Goal: Task Accomplishment & Management: Manage account settings

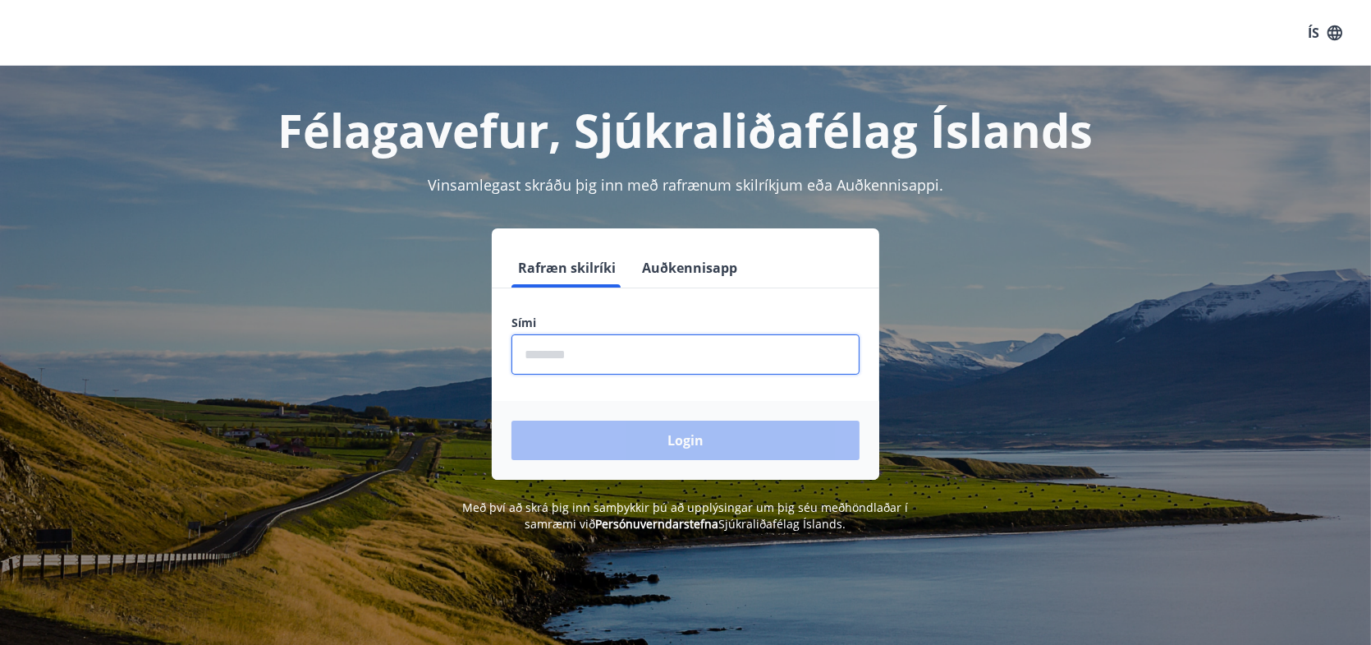
click at [805, 348] on input "phone" at bounding box center [686, 354] width 348 height 40
click at [735, 437] on div "Login" at bounding box center [686, 440] width 388 height 79
click at [672, 359] on input "phone" at bounding box center [686, 354] width 348 height 40
type input "********"
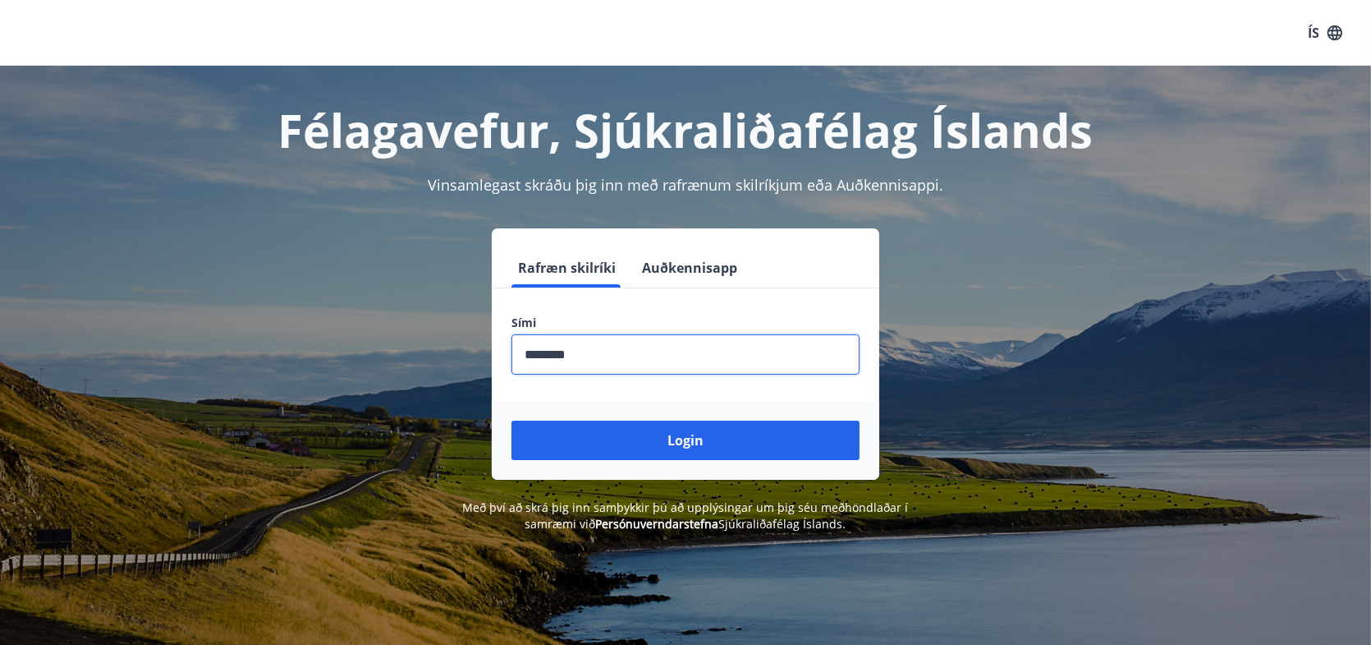
click at [656, 434] on button "Login" at bounding box center [686, 439] width 348 height 39
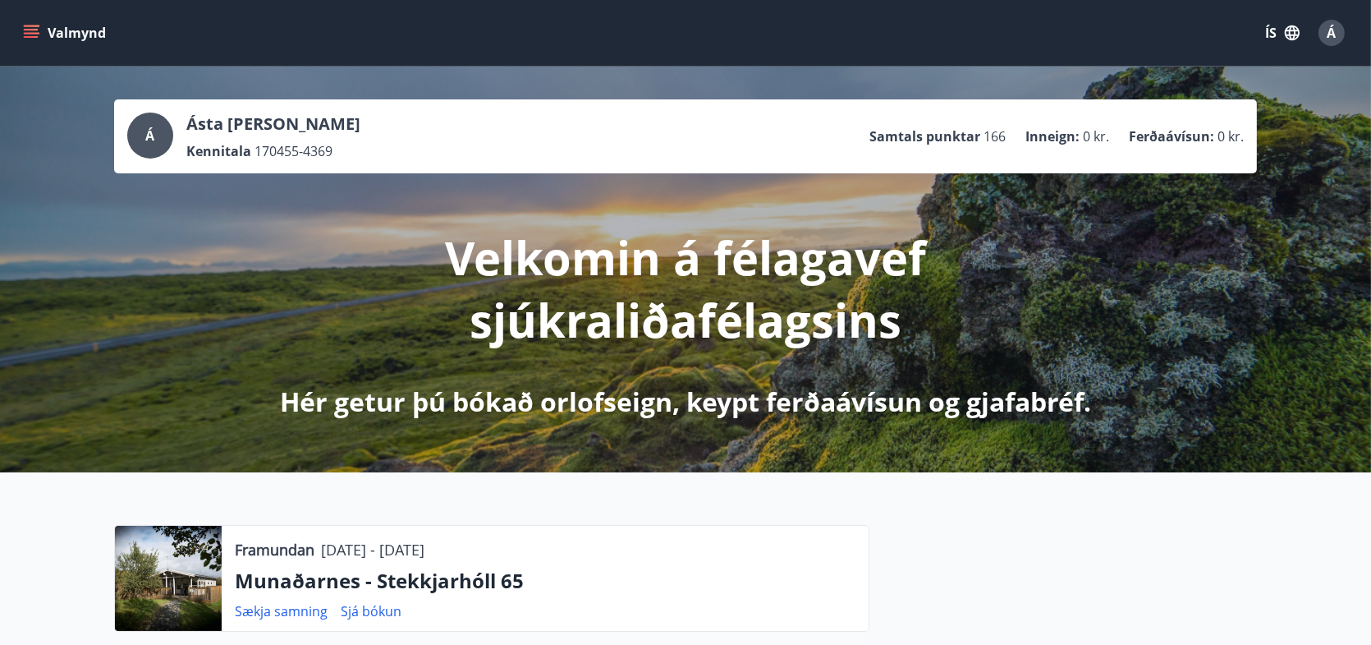
drag, startPoint x: 997, startPoint y: 213, endPoint x: 980, endPoint y: 260, distance: 50.4
click at [997, 217] on div "Velkomin á félagavef sjúkraliðafélagsins Hér getur þú bókað orlofseign, keypt f…" at bounding box center [686, 296] width 920 height 246
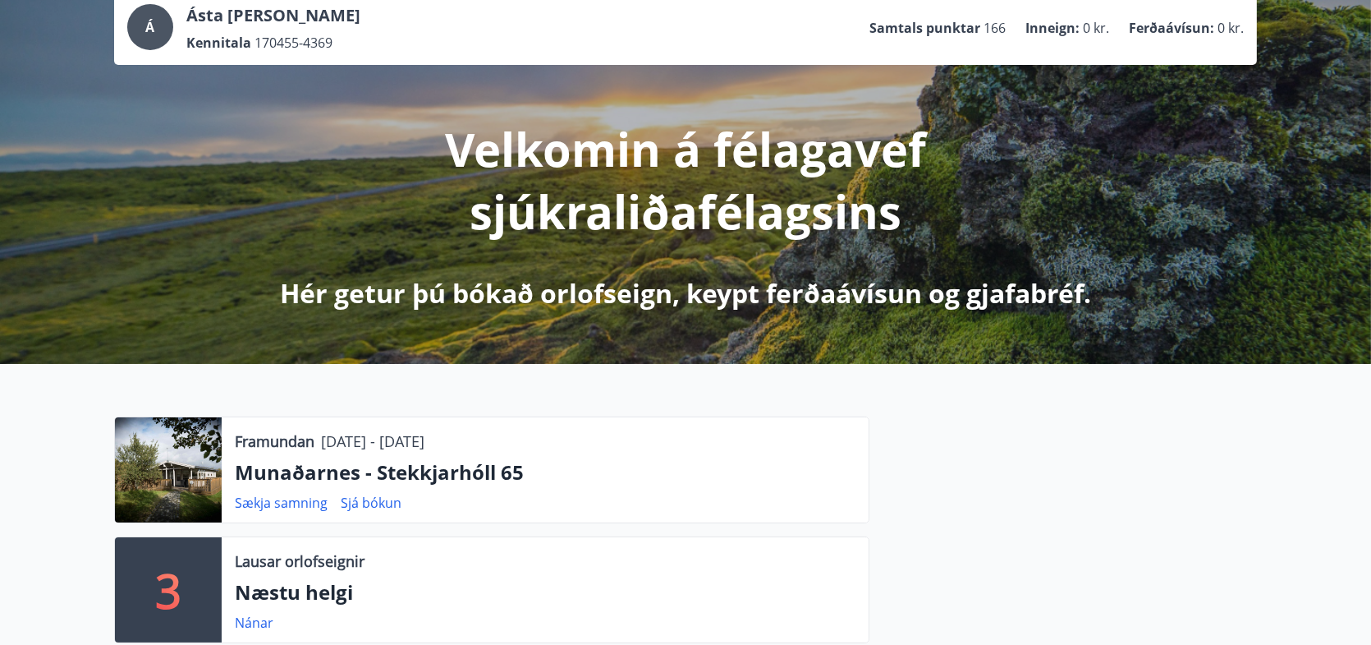
scroll to position [328, 0]
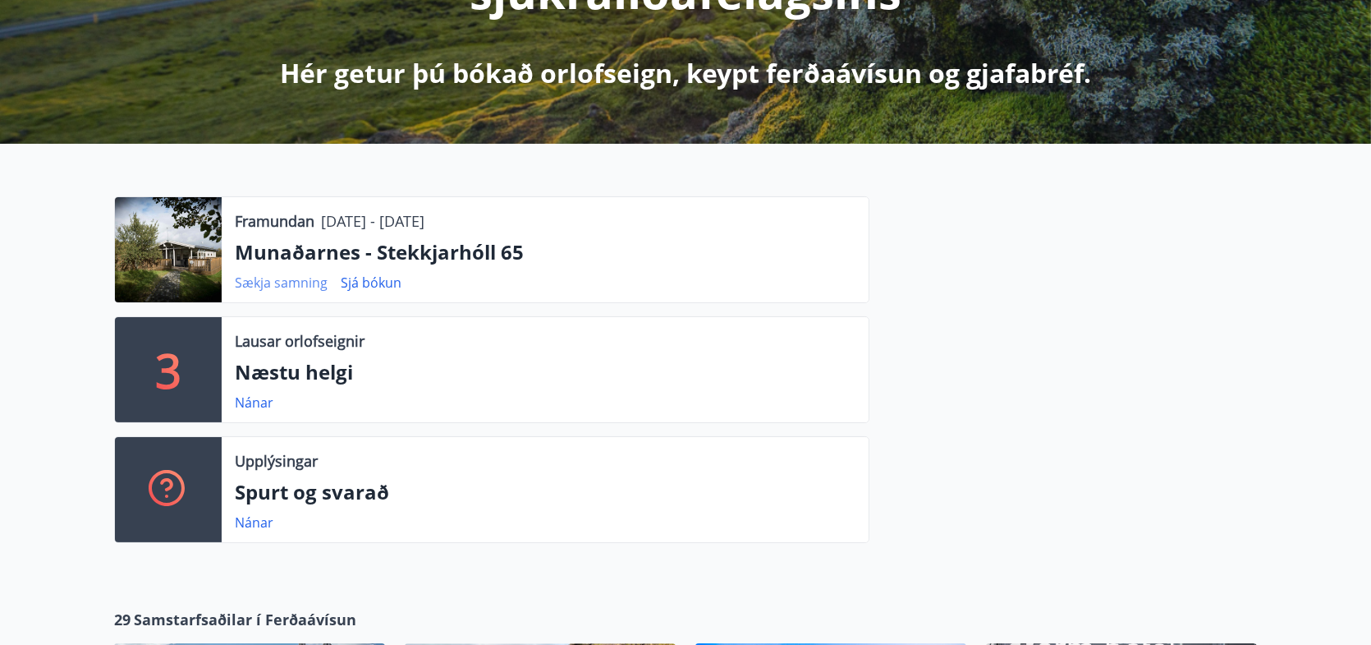
click at [298, 283] on link "Sækja samning" at bounding box center [281, 282] width 93 height 18
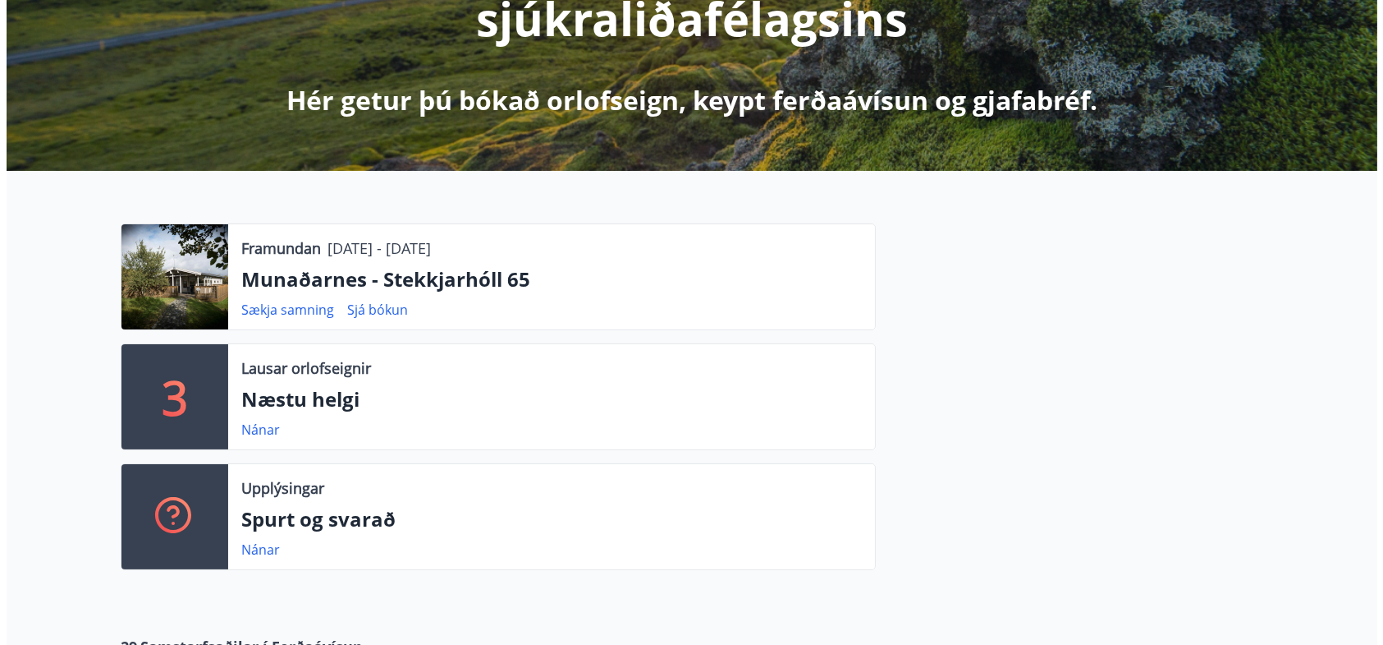
scroll to position [0, 0]
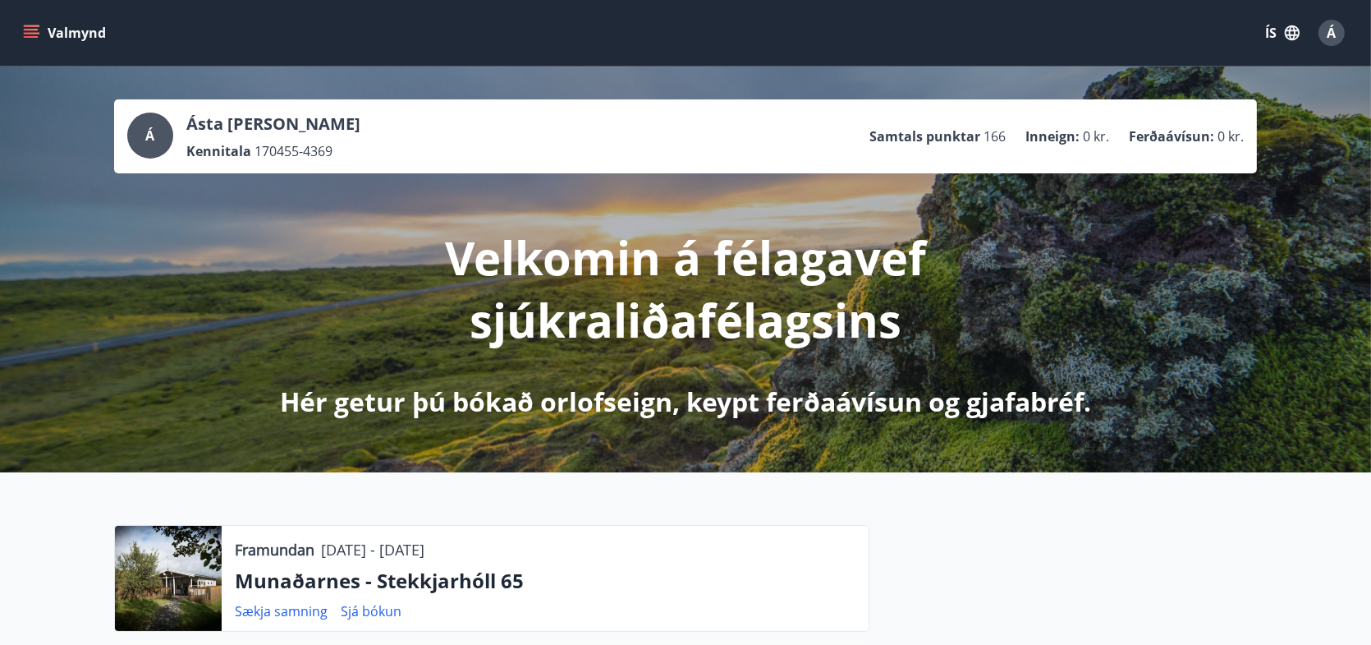
click at [1328, 34] on span "Á" at bounding box center [1332, 33] width 9 height 18
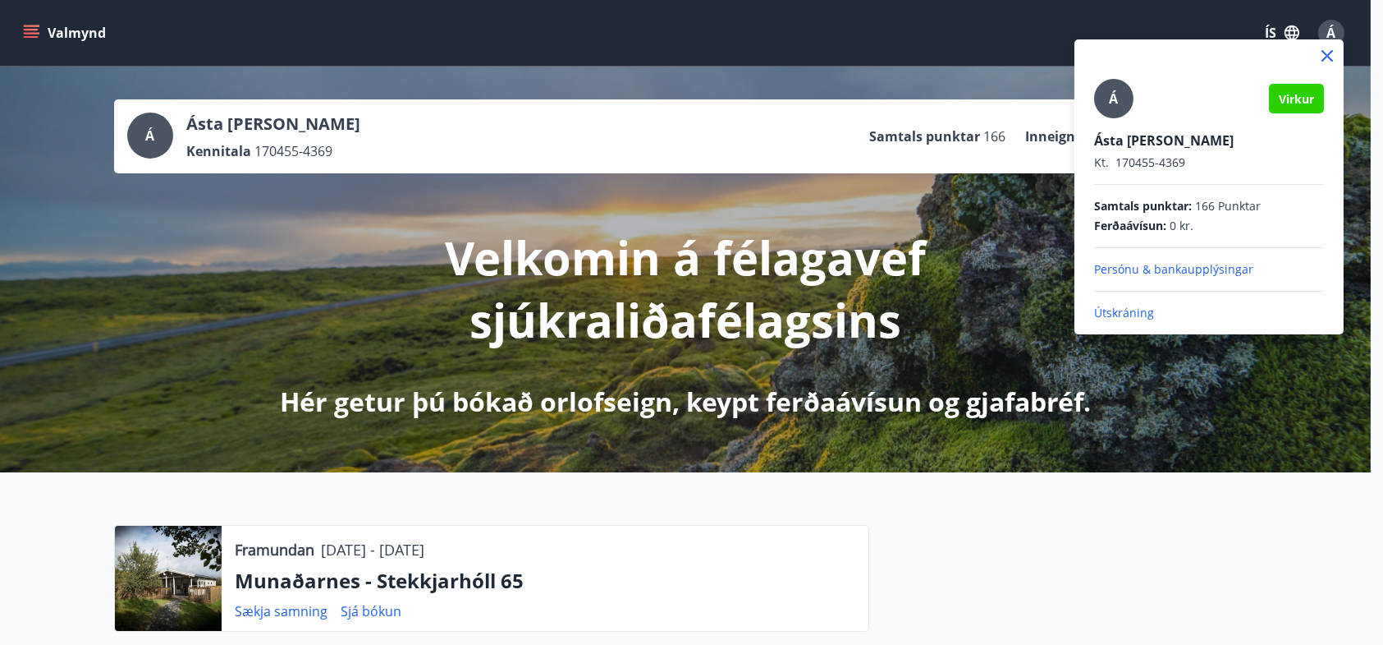
click at [1146, 311] on p "Útskráning" at bounding box center [1209, 313] width 230 height 16
click at [1142, 309] on p "Útskráning" at bounding box center [1209, 313] width 230 height 16
